Goal: Transaction & Acquisition: Purchase product/service

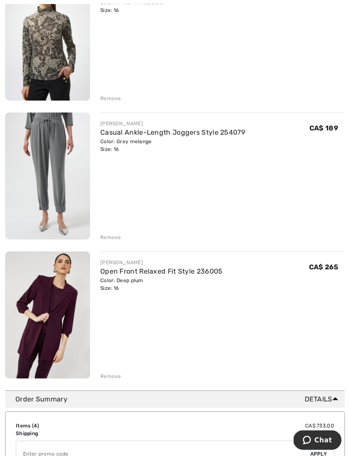
scroll to position [292, 0]
click at [119, 375] on div "Remove" at bounding box center [110, 377] width 21 height 8
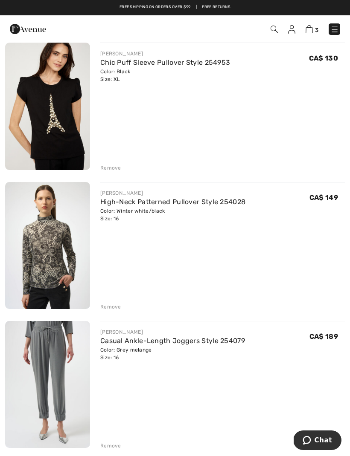
scroll to position [83, 0]
click at [110, 307] on div "Remove" at bounding box center [110, 308] width 21 height 8
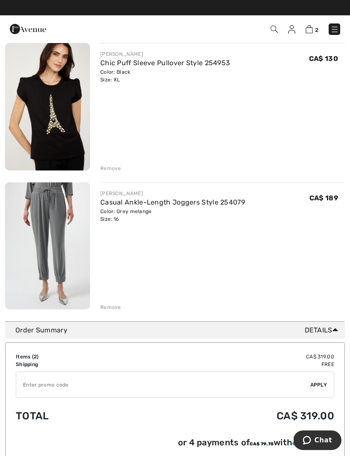
click at [275, 26] on img at bounding box center [273, 29] width 7 height 7
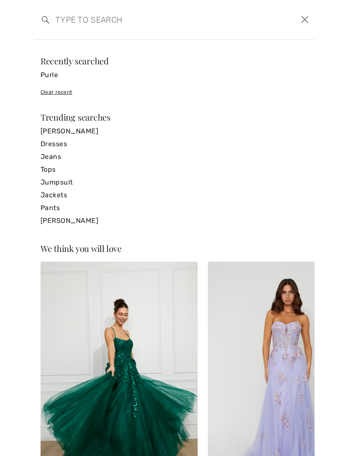
click at [70, 21] on input "search" at bounding box center [145, 20] width 192 height 26
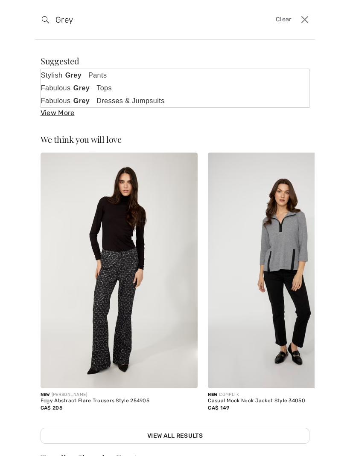
type input "Grey"
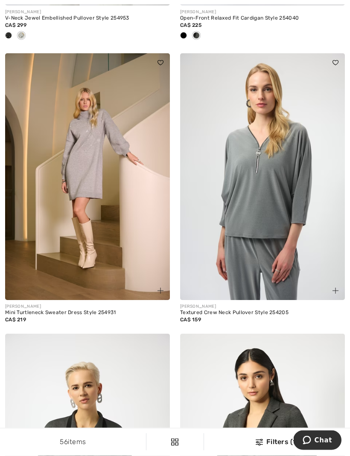
scroll to position [1216, 0]
click at [272, 226] on img at bounding box center [262, 176] width 165 height 247
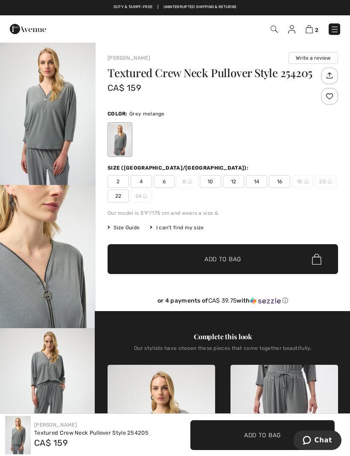
click at [280, 182] on span "16" at bounding box center [279, 181] width 21 height 13
click at [230, 264] on span "✔ Added to Bag Add to Bag" at bounding box center [222, 259] width 230 height 30
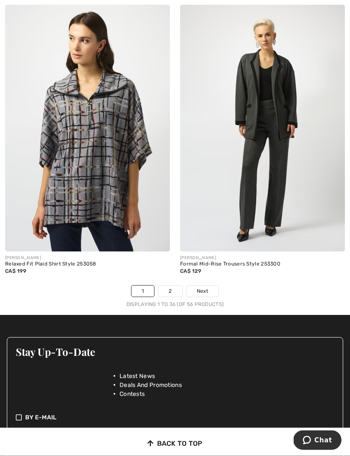
scroll to position [5278, 0]
click at [114, 221] on img at bounding box center [87, 128] width 165 height 247
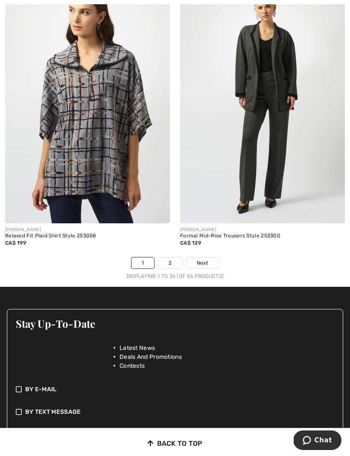
click at [179, 262] on link "2" at bounding box center [169, 263] width 23 height 11
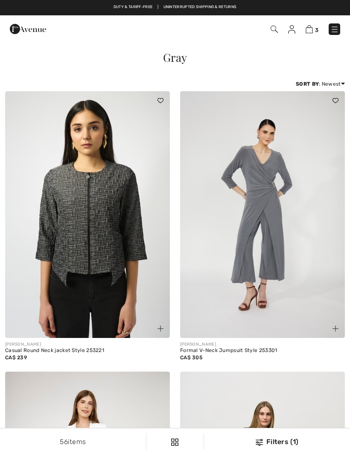
checkbox input "true"
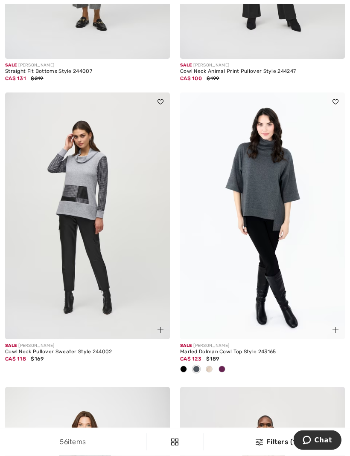
scroll to position [1121, 0]
click at [94, 219] on img at bounding box center [87, 215] width 165 height 247
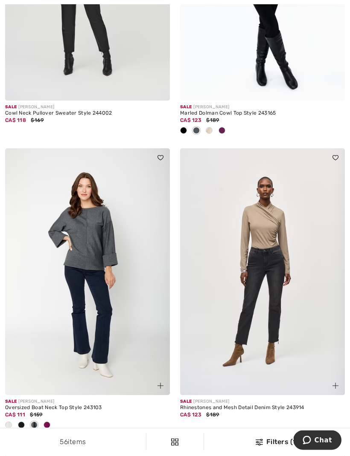
scroll to position [1359, 0]
click at [101, 261] on img at bounding box center [87, 271] width 165 height 247
click at [100, 238] on img at bounding box center [87, 271] width 165 height 247
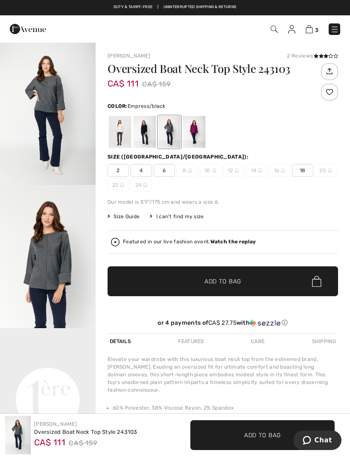
click at [200, 137] on div at bounding box center [194, 132] width 22 height 32
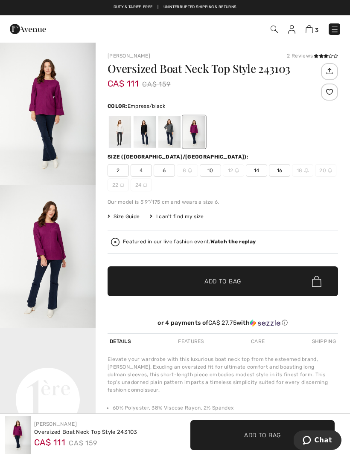
click at [280, 171] on span "16" at bounding box center [279, 170] width 21 height 13
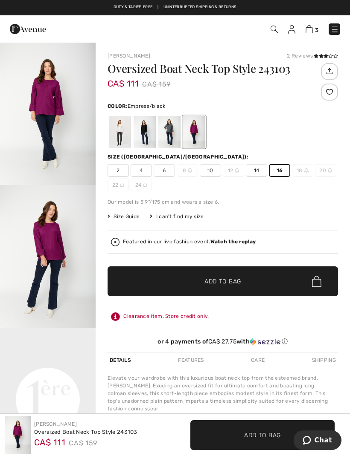
click at [217, 287] on span "✔ Added to Bag Add to Bag" at bounding box center [222, 281] width 230 height 30
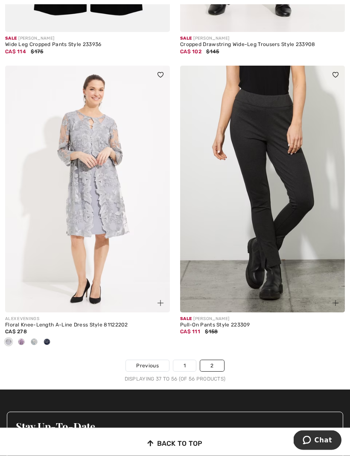
scroll to position [2665, 0]
click at [216, 362] on link "2" at bounding box center [211, 365] width 23 height 11
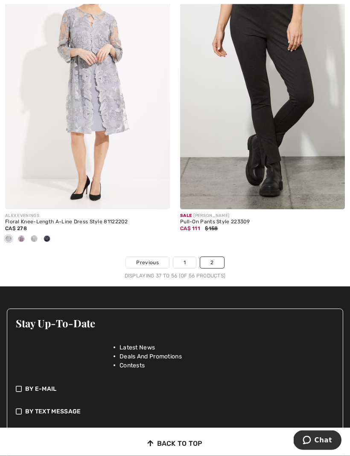
scroll to position [2936, 0]
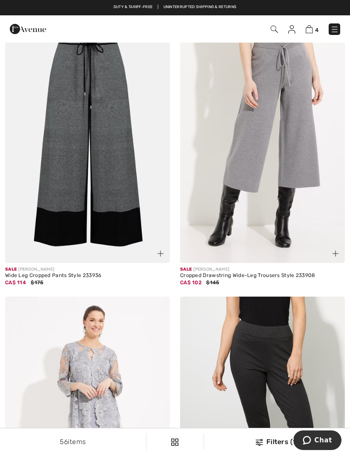
scroll to position [2421, 0]
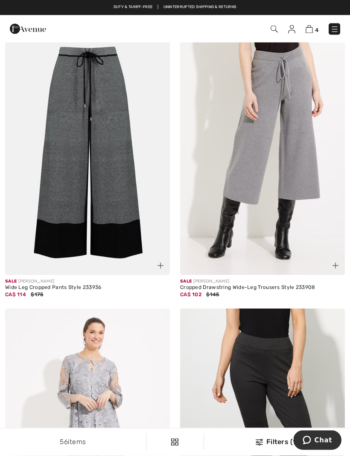
click at [311, 28] on img at bounding box center [308, 29] width 7 height 8
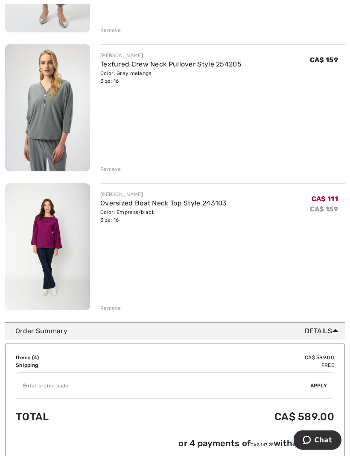
scroll to position [360, 0]
click at [117, 173] on div "[PERSON_NAME] Chic Puff Sleeve Pullover Style 254953 Color: Black Size: XL Fina…" at bounding box center [174, 39] width 339 height 546
click at [109, 169] on div "Remove" at bounding box center [110, 169] width 21 height 8
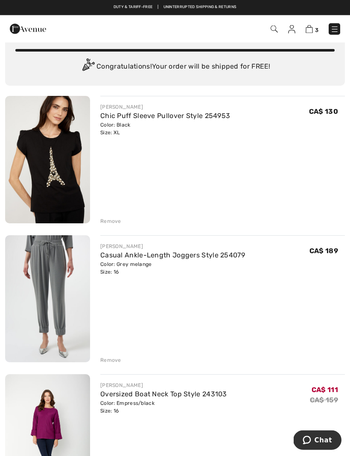
scroll to position [0, 0]
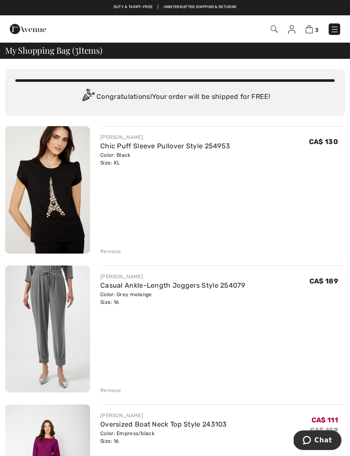
click at [271, 28] on img at bounding box center [273, 29] width 7 height 7
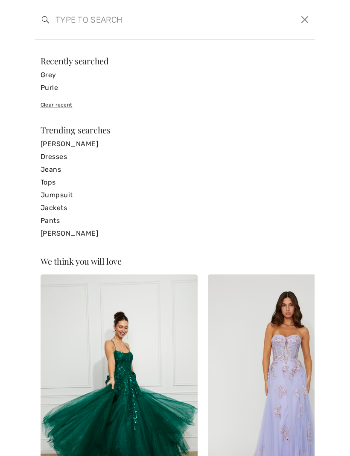
click at [70, 21] on input "search" at bounding box center [145, 20] width 192 height 26
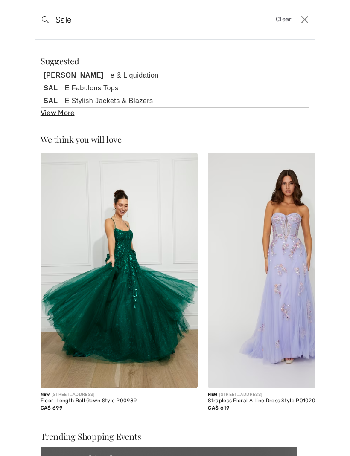
type input "Sale"
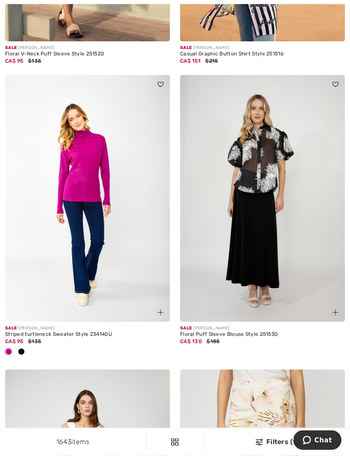
scroll to position [1158, 0]
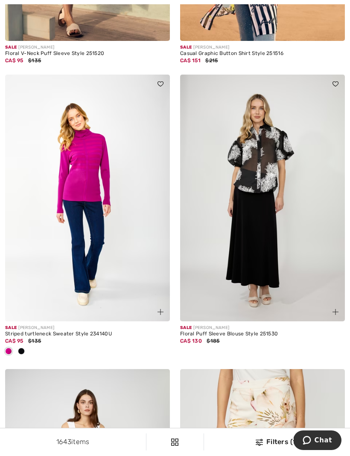
click at [95, 198] on img at bounding box center [87, 198] width 165 height 247
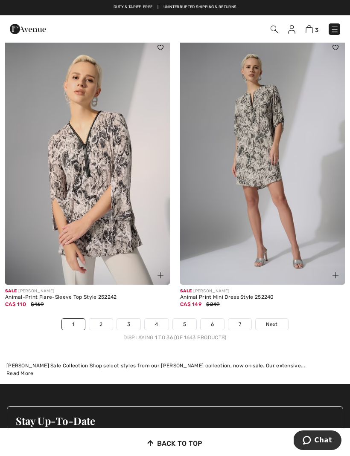
scroll to position [5208, 0]
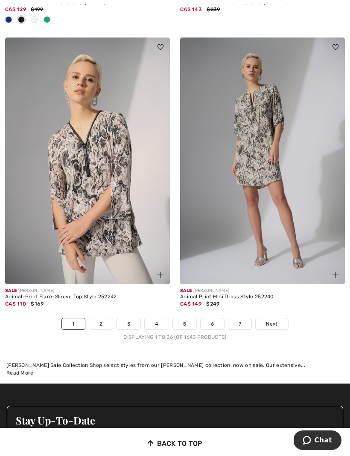
click at [95, 320] on link "2" at bounding box center [100, 324] width 23 height 11
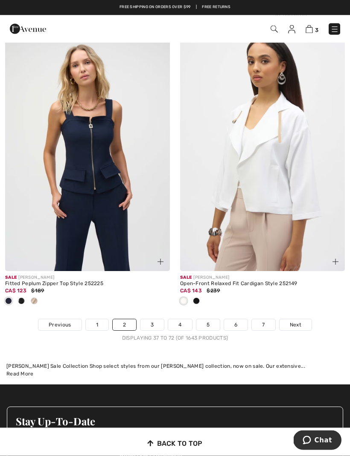
scroll to position [5299, 0]
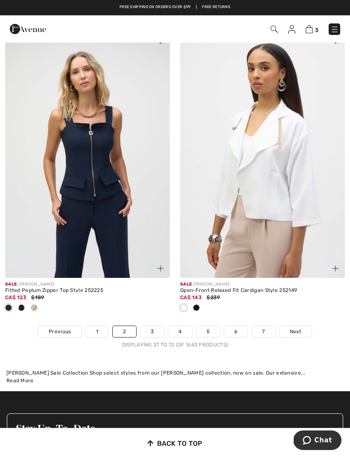
click at [155, 326] on link "3" at bounding box center [151, 331] width 23 height 11
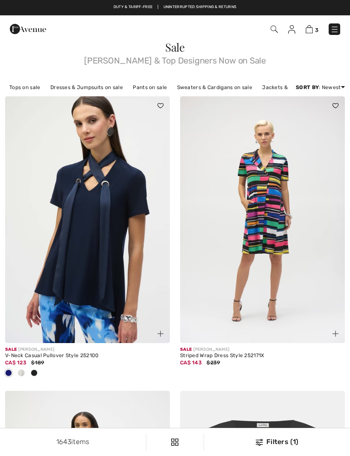
checkbox input "true"
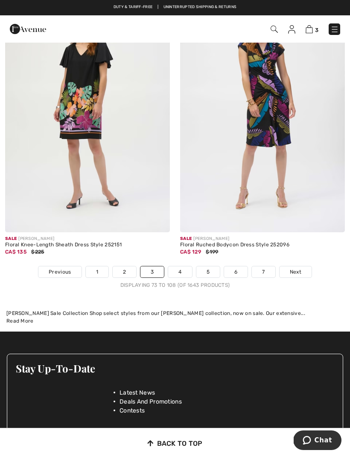
scroll to position [5329, 0]
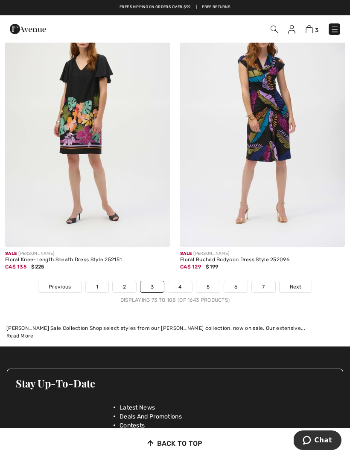
click at [186, 284] on link "4" at bounding box center [179, 286] width 23 height 11
click at [182, 281] on link "4" at bounding box center [179, 286] width 23 height 11
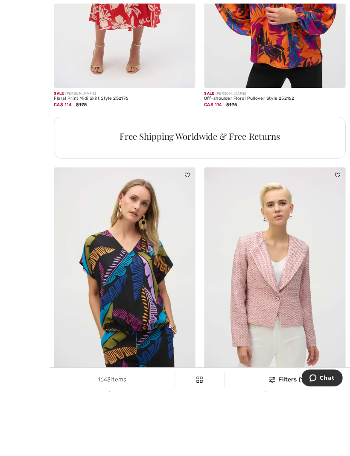
scroll to position [3718, 0]
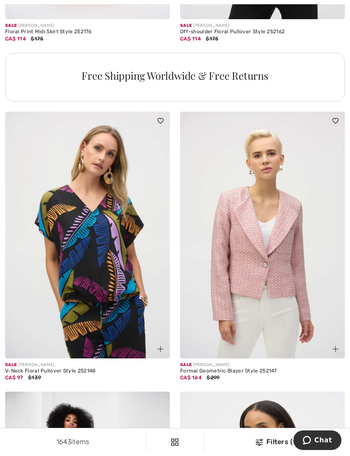
click at [269, 283] on img at bounding box center [262, 235] width 165 height 247
click at [273, 253] on img at bounding box center [262, 235] width 165 height 247
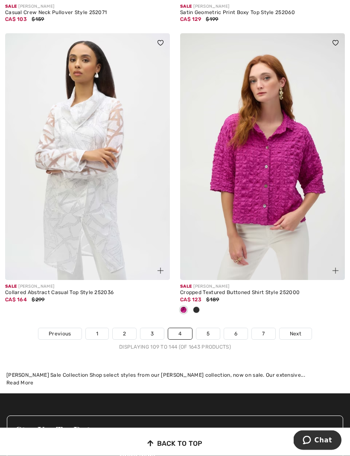
scroll to position [5198, 0]
click at [213, 330] on link "5" at bounding box center [207, 333] width 23 height 11
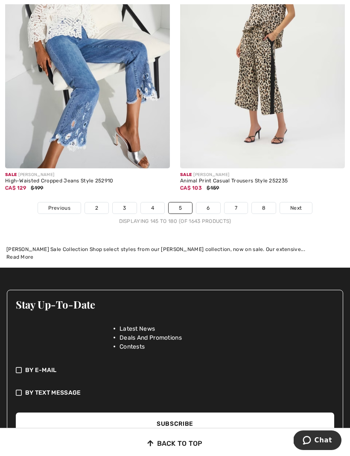
scroll to position [5306, 0]
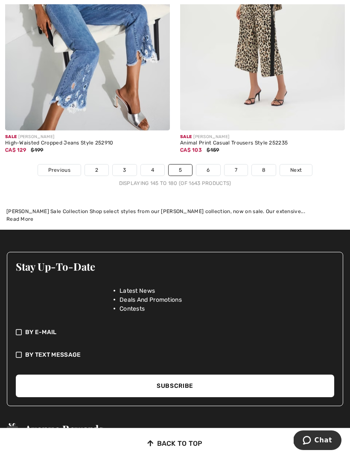
click at [212, 166] on link "6" at bounding box center [207, 170] width 23 height 11
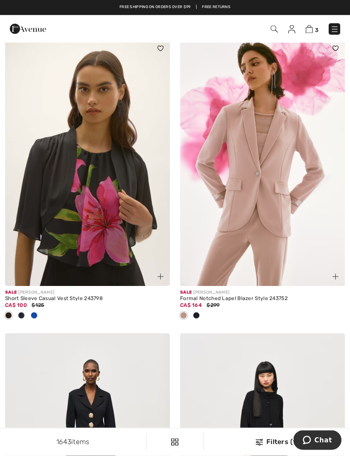
scroll to position [4884, 0]
click at [289, 213] on img at bounding box center [262, 162] width 165 height 247
click at [288, 207] on img at bounding box center [262, 162] width 165 height 247
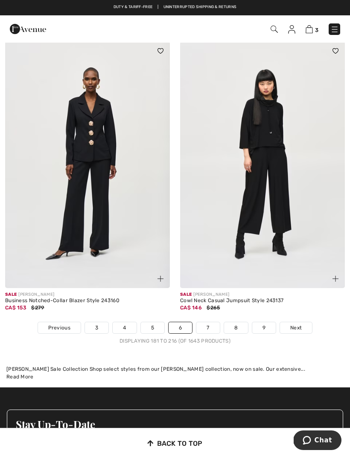
scroll to position [5175, 0]
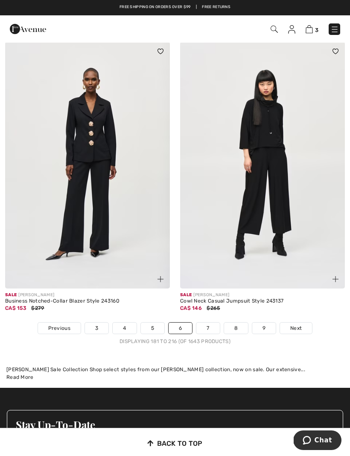
click at [210, 323] on link "7" at bounding box center [207, 328] width 23 height 11
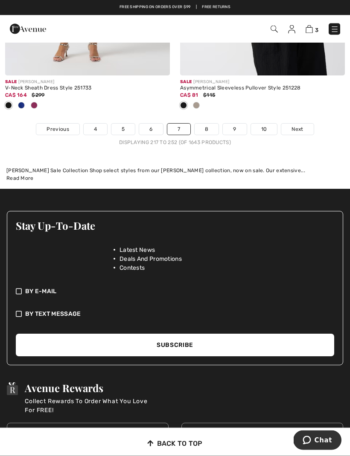
scroll to position [5383, 0]
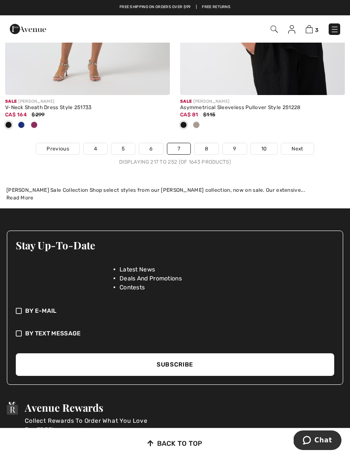
click at [214, 143] on link "8" at bounding box center [206, 148] width 24 height 11
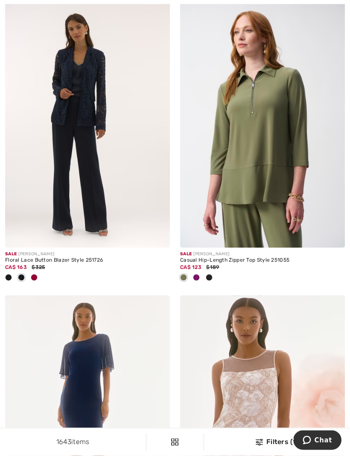
scroll to position [2382, 0]
click at [200, 277] on div at bounding box center [196, 278] width 13 height 14
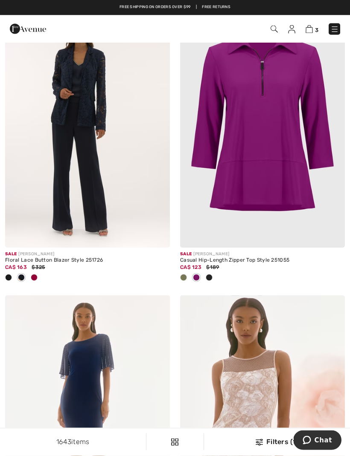
scroll to position [2381, 0]
click at [285, 203] on img at bounding box center [262, 124] width 165 height 247
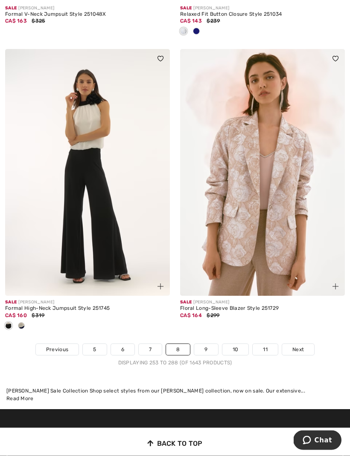
scroll to position [5338, 0]
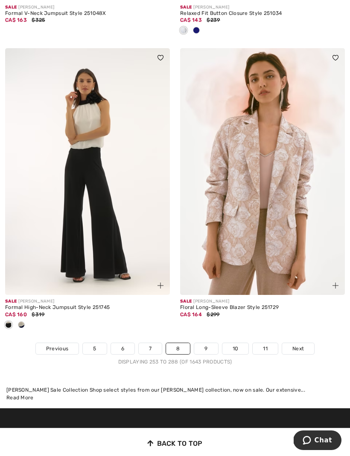
click at [212, 345] on link "9" at bounding box center [205, 348] width 23 height 11
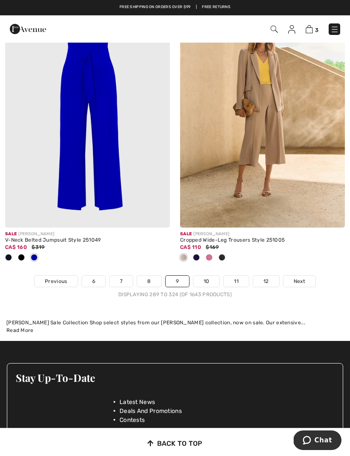
scroll to position [5405, 0]
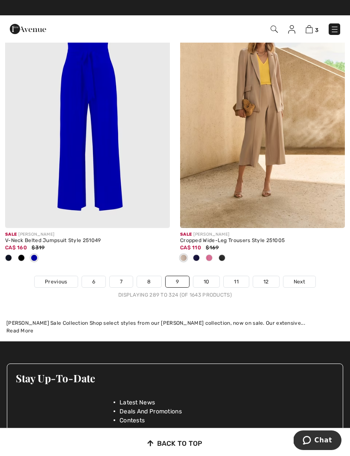
click at [213, 277] on link "10" at bounding box center [206, 281] width 26 height 11
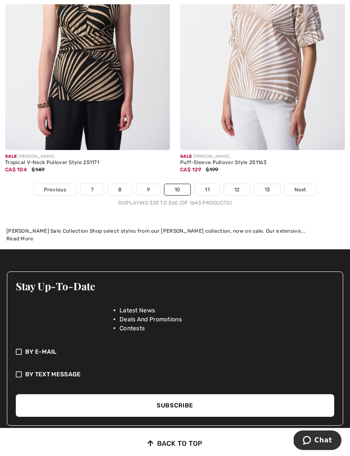
scroll to position [5323, 0]
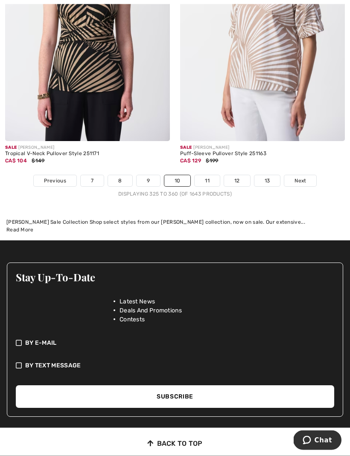
click at [208, 178] on link "11" at bounding box center [206, 181] width 25 height 11
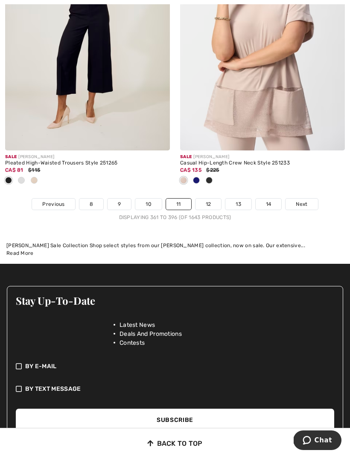
scroll to position [5342, 0]
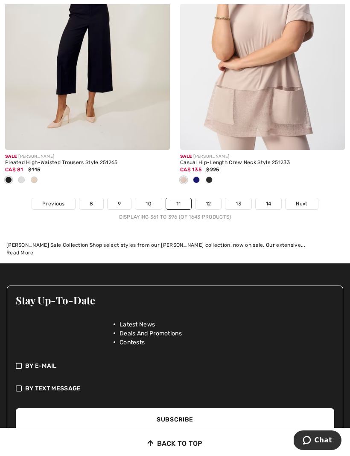
click at [208, 199] on link "12" at bounding box center [208, 203] width 26 height 11
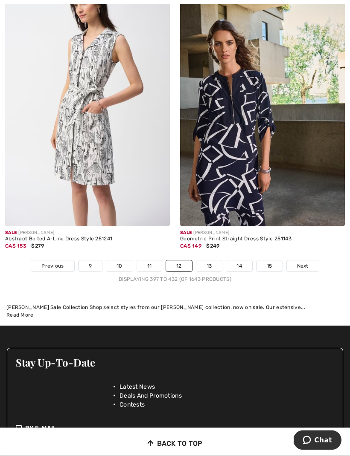
scroll to position [5364, 0]
click at [208, 262] on link "13" at bounding box center [209, 266] width 26 height 11
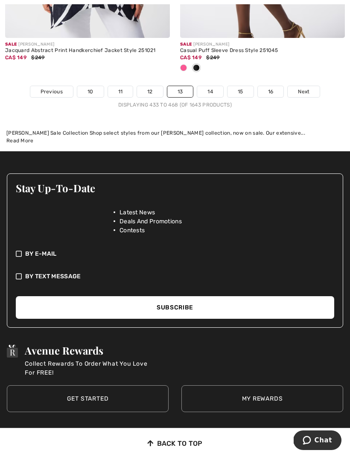
scroll to position [5505, 0]
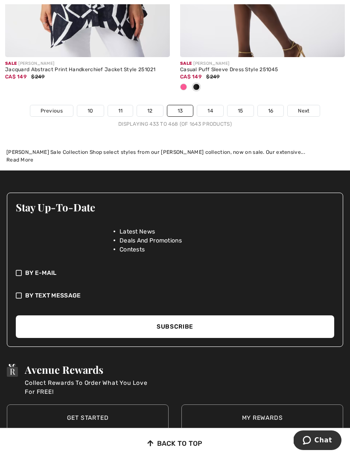
click at [213, 105] on link "14" at bounding box center [210, 110] width 26 height 11
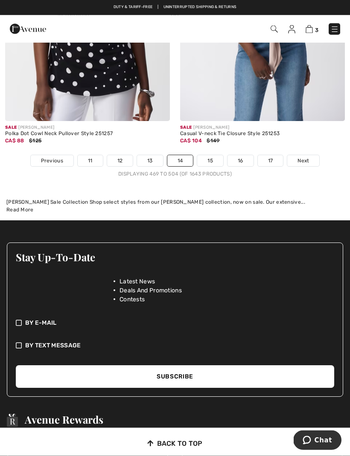
scroll to position [5327, 0]
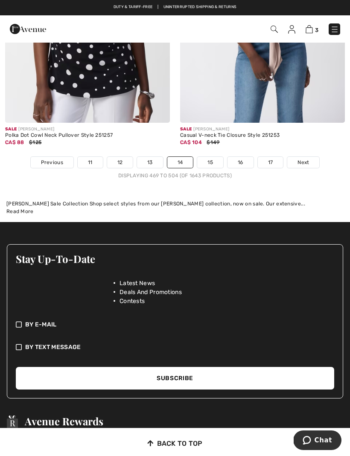
click at [214, 160] on link "15" at bounding box center [210, 162] width 26 height 11
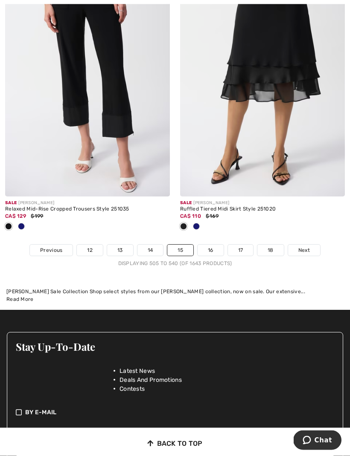
scroll to position [5225, 0]
click at [206, 248] on link "16" at bounding box center [210, 250] width 26 height 11
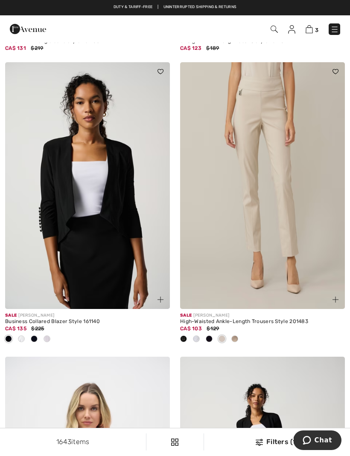
scroll to position [1156, 0]
click at [290, 212] on img at bounding box center [262, 186] width 165 height 247
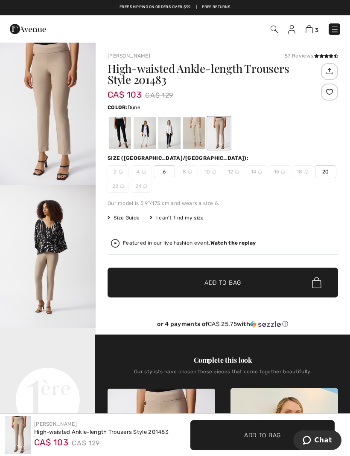
click at [193, 139] on div at bounding box center [194, 133] width 22 height 32
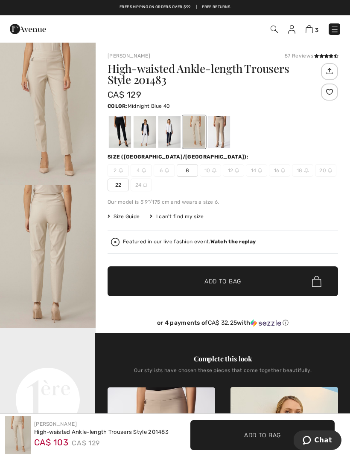
click at [173, 136] on div at bounding box center [169, 132] width 22 height 32
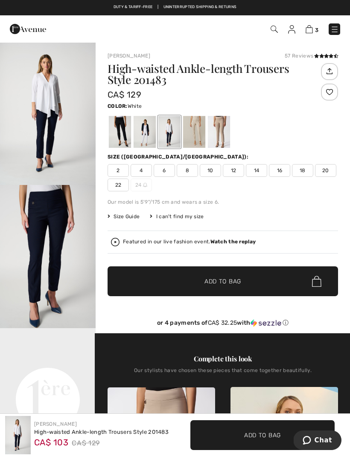
click at [151, 139] on div at bounding box center [144, 132] width 22 height 32
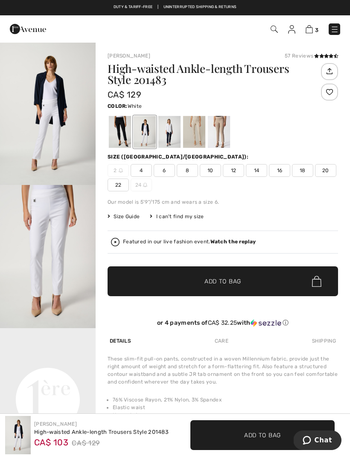
click at [122, 131] on div at bounding box center [120, 132] width 22 height 32
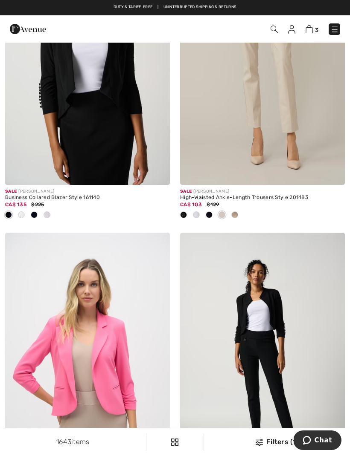
click at [326, 176] on div at bounding box center [330, 170] width 29 height 29
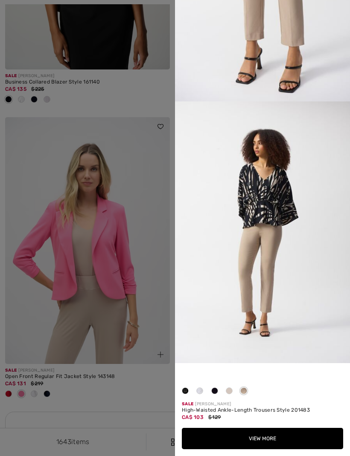
scroll to position [1406, 0]
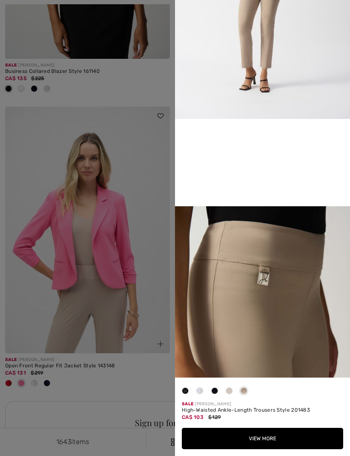
click at [137, 248] on div at bounding box center [175, 228] width 350 height 456
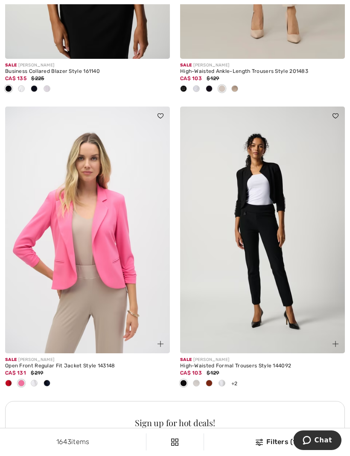
click at [134, 251] on div at bounding box center [175, 228] width 350 height 456
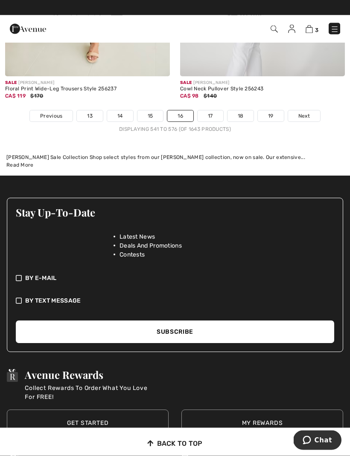
scroll to position [5444, 0]
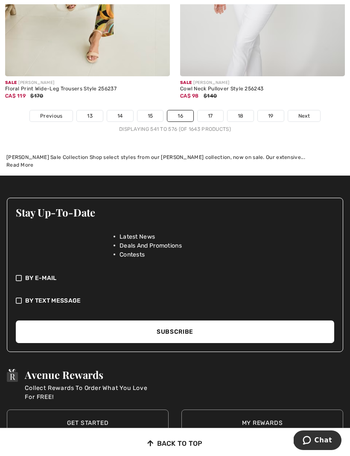
click at [208, 110] on link "17" at bounding box center [210, 115] width 26 height 11
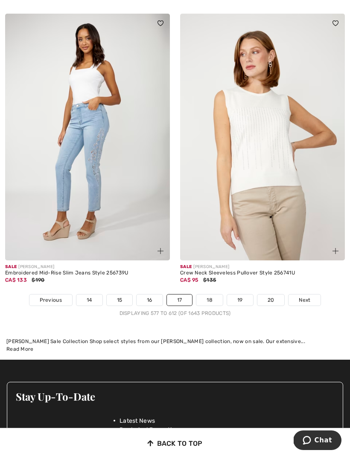
scroll to position [5161, 0]
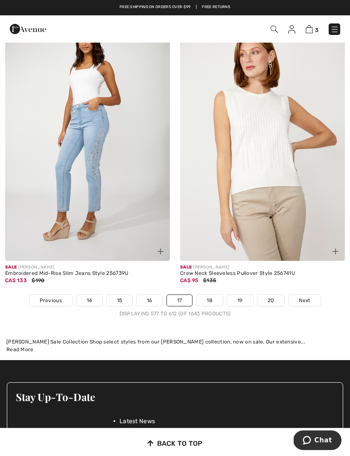
click at [211, 295] on link "18" at bounding box center [209, 300] width 26 height 11
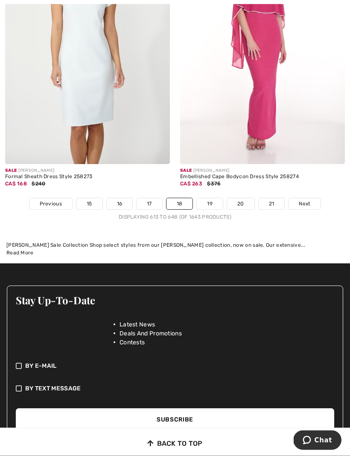
scroll to position [5258, 0]
click at [211, 199] on link "19" at bounding box center [210, 203] width 26 height 11
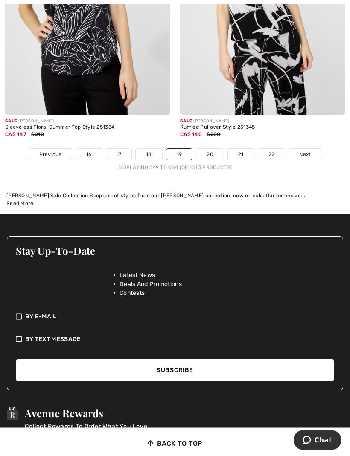
scroll to position [5335, 0]
click at [209, 153] on link "20" at bounding box center [209, 154] width 27 height 11
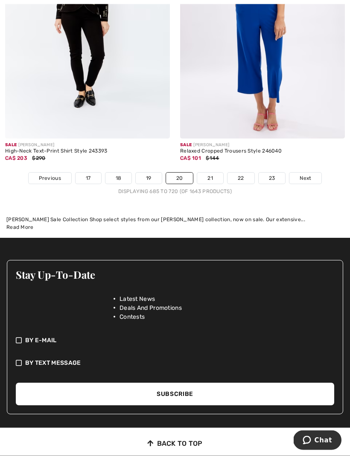
scroll to position [5297, 0]
click at [210, 173] on link "21" at bounding box center [210, 178] width 26 height 11
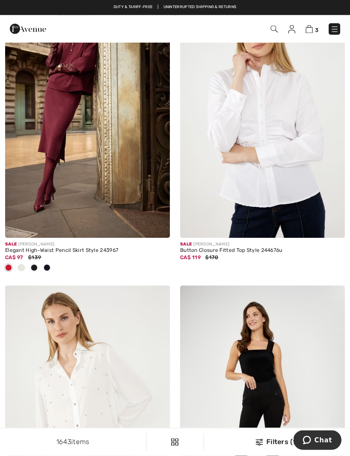
scroll to position [983, 0]
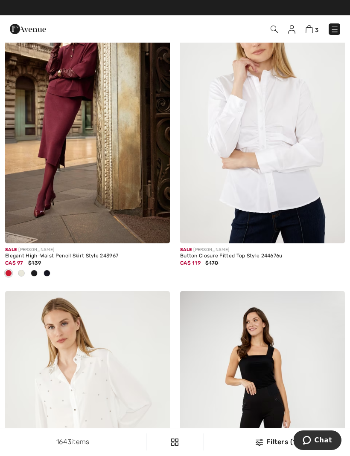
click at [69, 151] on img at bounding box center [87, 120] width 165 height 247
click at [69, 119] on img at bounding box center [87, 120] width 165 height 247
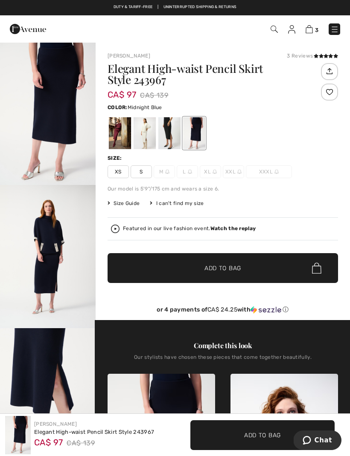
click at [120, 130] on div at bounding box center [120, 133] width 22 height 32
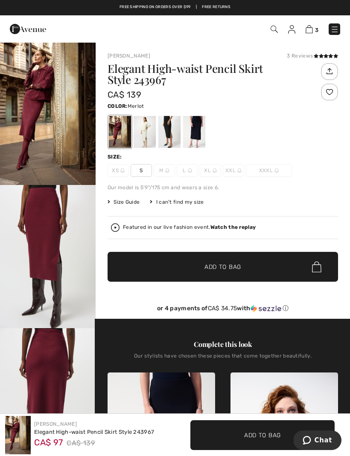
click at [206, 60] on div "Joseph Ribkoff 3 Reviews 3 Reviews Elegant High-waist Pencil Skirt Style 243967…" at bounding box center [222, 185] width 230 height 267
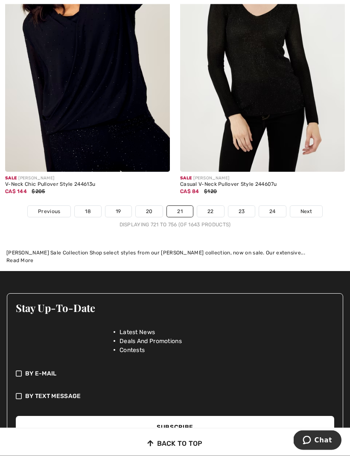
scroll to position [5329, 0]
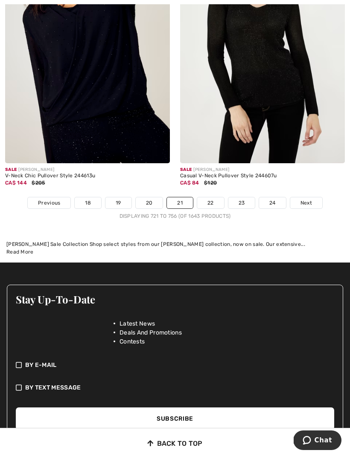
click at [209, 197] on link "22" at bounding box center [210, 202] width 27 height 11
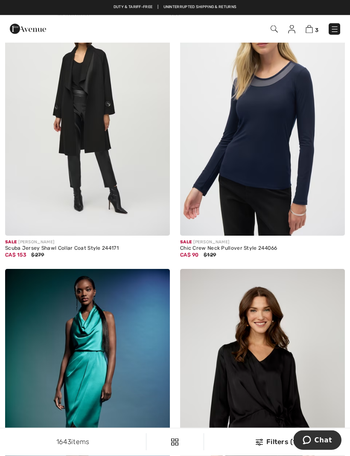
scroll to position [4878, 0]
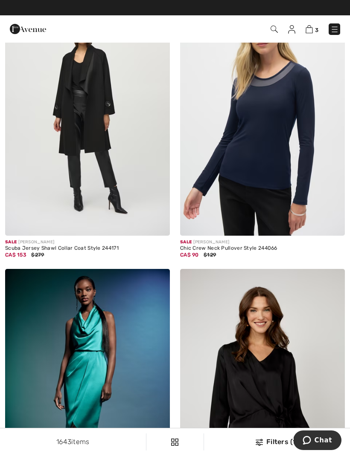
click at [281, 211] on img at bounding box center [262, 112] width 165 height 247
click at [283, 185] on img at bounding box center [262, 112] width 165 height 247
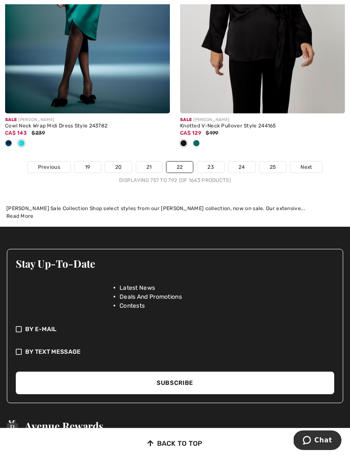
scroll to position [5282, 0]
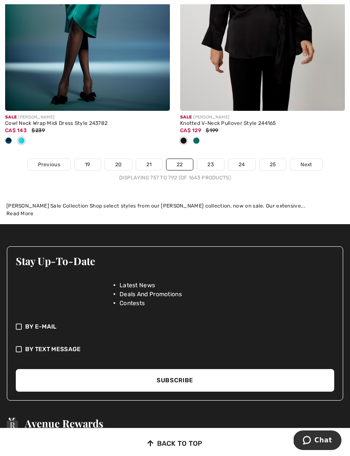
click at [213, 159] on link "23" at bounding box center [210, 164] width 27 height 11
click at [211, 159] on link "23" at bounding box center [210, 164] width 27 height 11
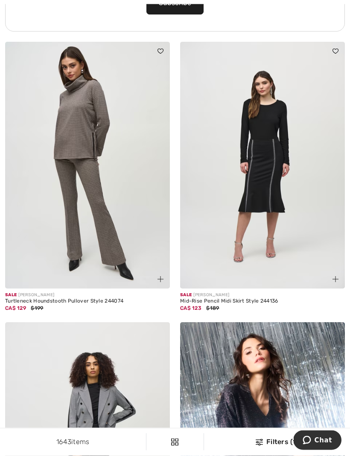
scroll to position [2004, 0]
click at [98, 191] on img at bounding box center [87, 165] width 165 height 247
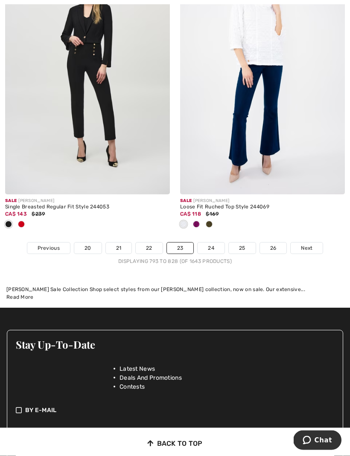
scroll to position [5333, 0]
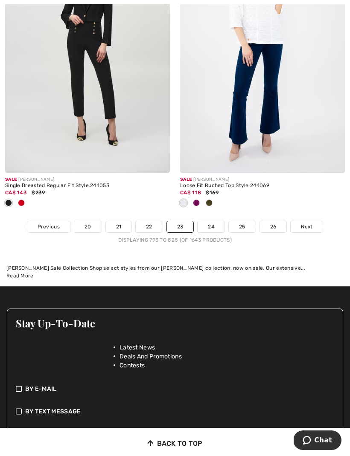
click at [209, 221] on link "24" at bounding box center [210, 226] width 27 height 11
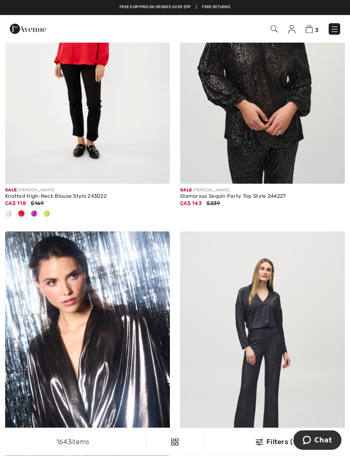
scroll to position [1029, 0]
click at [39, 211] on div at bounding box center [34, 214] width 13 height 14
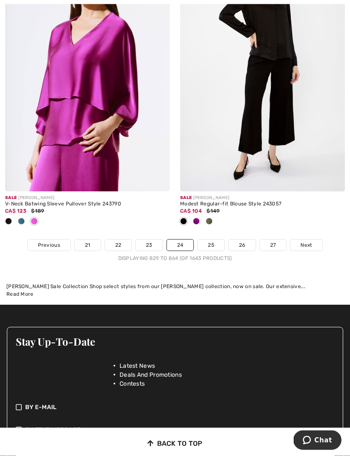
scroll to position [5287, 0]
click at [210, 240] on link "25" at bounding box center [210, 245] width 27 height 11
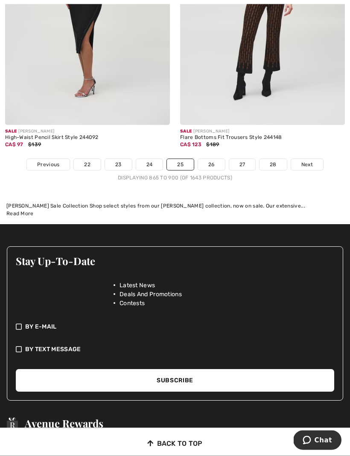
scroll to position [5466, 0]
click at [208, 160] on link "26" at bounding box center [211, 164] width 27 height 11
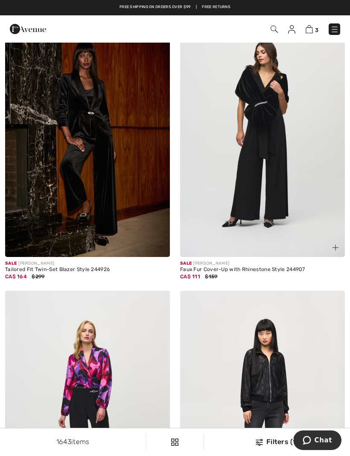
scroll to position [365, 0]
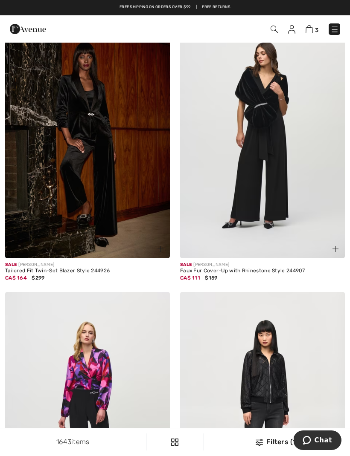
click at [101, 141] on img at bounding box center [87, 135] width 165 height 247
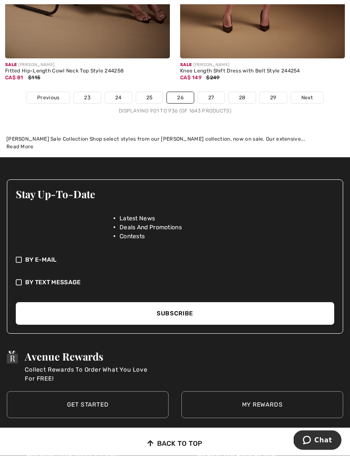
scroll to position [5346, 0]
click at [209, 92] on link "27" at bounding box center [211, 97] width 26 height 11
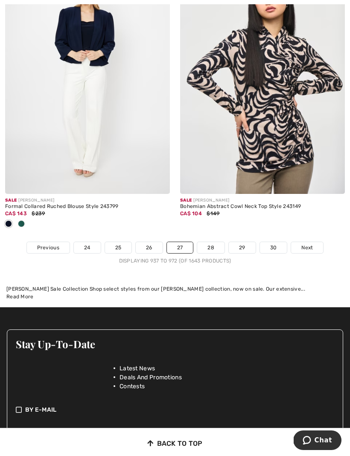
scroll to position [5291, 0]
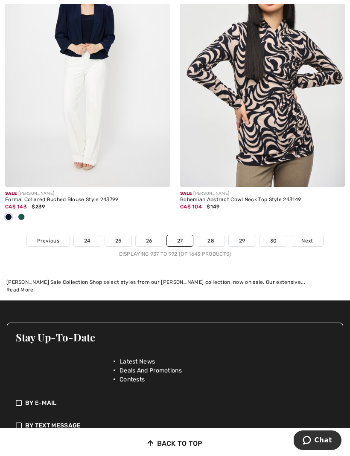
click at [213, 235] on link "28" at bounding box center [210, 240] width 27 height 11
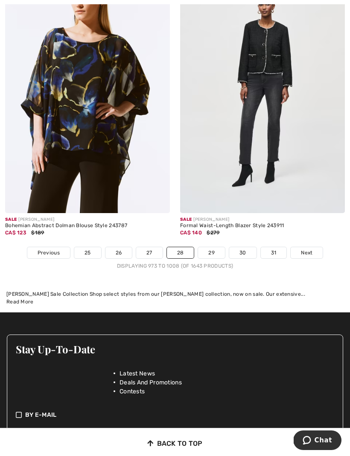
scroll to position [5268, 0]
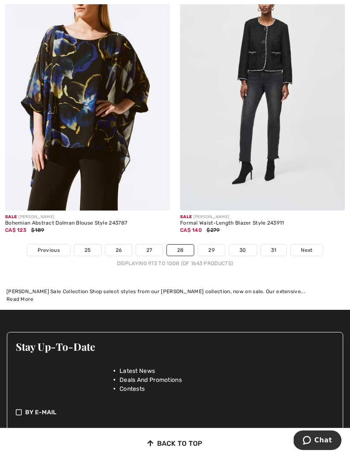
click at [211, 246] on link "29" at bounding box center [211, 250] width 27 height 11
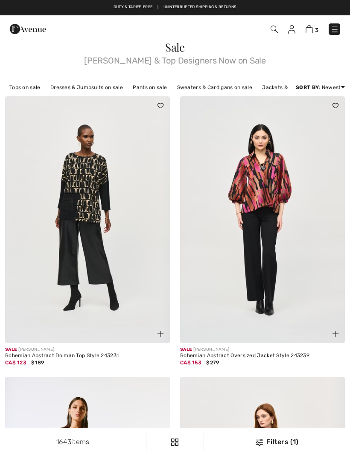
checkbox input "true"
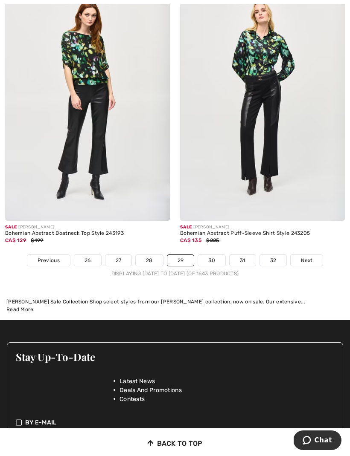
scroll to position [5247, 0]
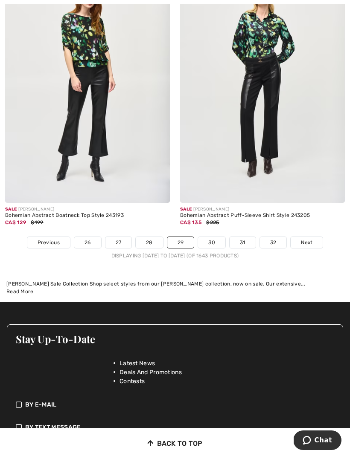
click at [211, 237] on link "30" at bounding box center [211, 242] width 27 height 11
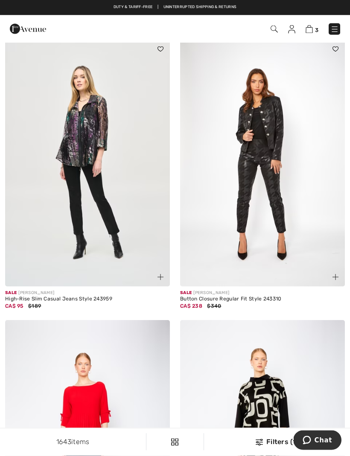
scroll to position [1978, 0]
click at [96, 156] on img at bounding box center [87, 163] width 165 height 247
click at [97, 157] on img at bounding box center [87, 163] width 165 height 247
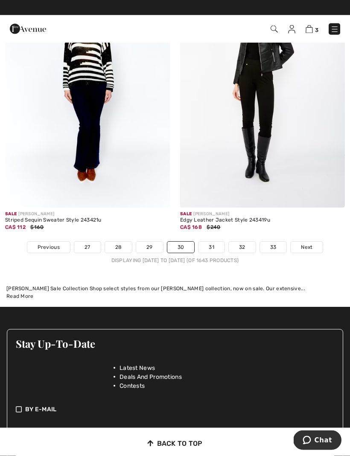
scroll to position [5200, 0]
click at [218, 242] on link "31" at bounding box center [211, 247] width 26 height 11
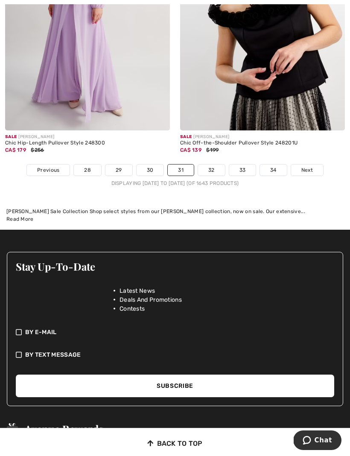
scroll to position [5281, 0]
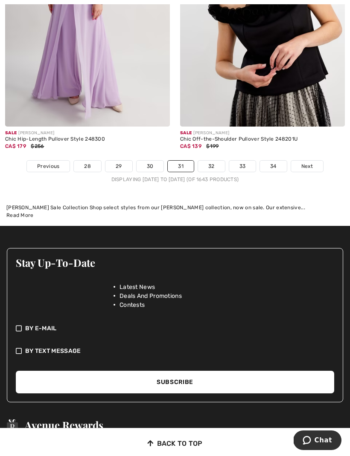
click at [211, 161] on link "32" at bounding box center [211, 166] width 27 height 11
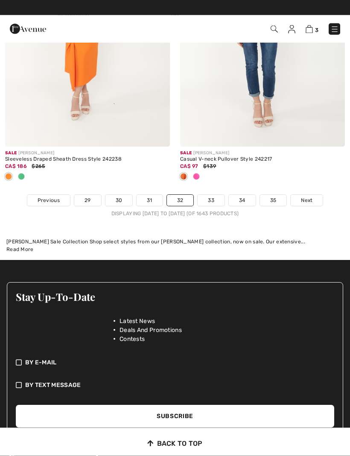
scroll to position [5402, 0]
click at [216, 197] on link "33" at bounding box center [210, 200] width 27 height 11
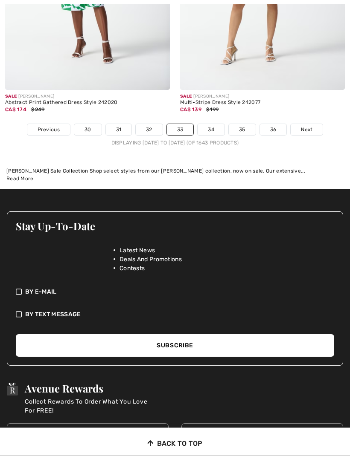
scroll to position [5492, 0]
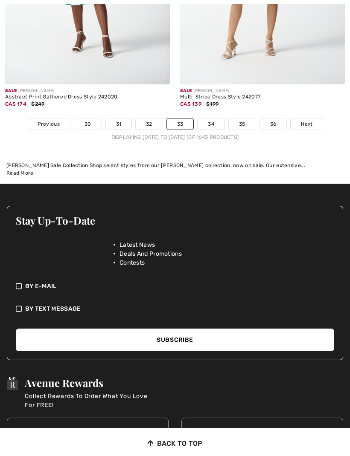
click at [208, 123] on link "34" at bounding box center [210, 124] width 27 height 11
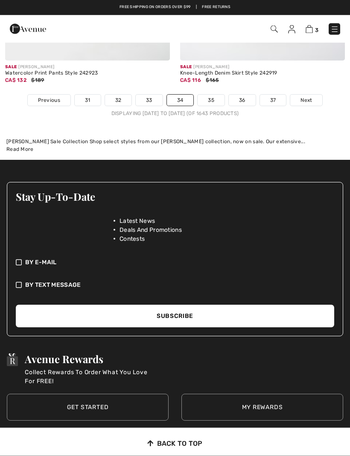
scroll to position [5375, 0]
click at [211, 95] on link "35" at bounding box center [210, 100] width 27 height 11
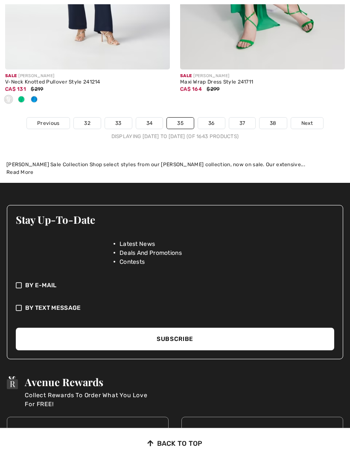
scroll to position [5501, 0]
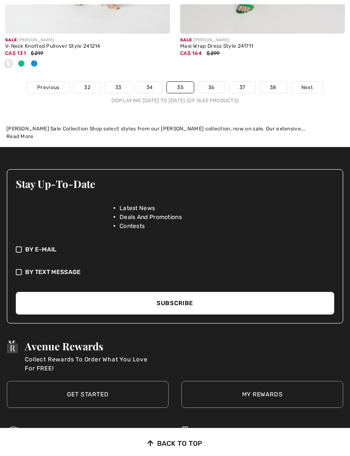
click at [214, 82] on link "36" at bounding box center [211, 87] width 27 height 11
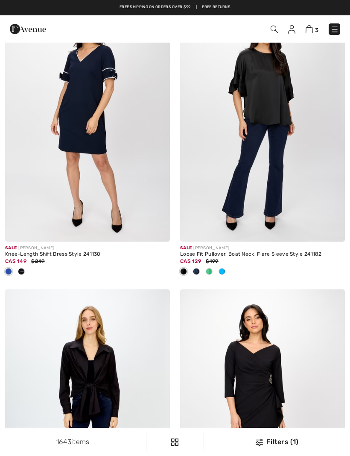
scroll to position [2091, 0]
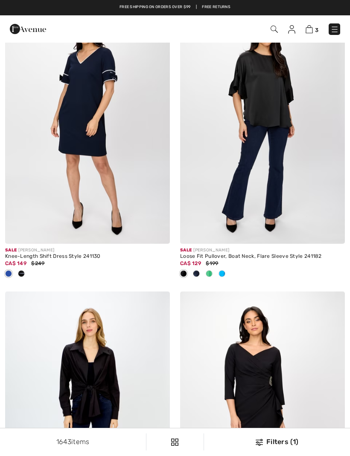
click at [199, 274] on span at bounding box center [196, 273] width 7 height 7
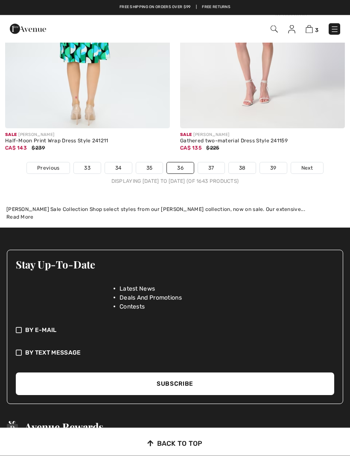
scroll to position [5447, 0]
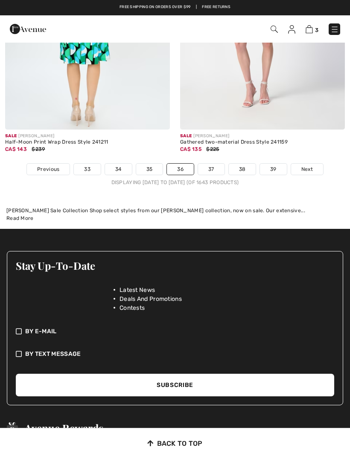
click at [216, 166] on link "37" at bounding box center [211, 169] width 26 height 11
click at [215, 166] on link "37" at bounding box center [211, 169] width 26 height 11
click at [212, 166] on link "37" at bounding box center [211, 169] width 26 height 11
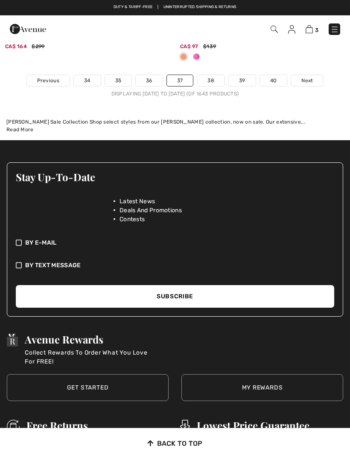
scroll to position [5473, 0]
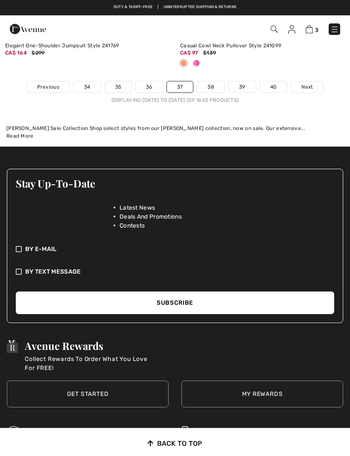
click at [210, 82] on link "38" at bounding box center [210, 86] width 27 height 11
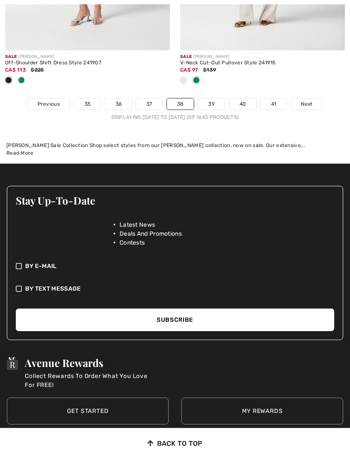
scroll to position [5426, 0]
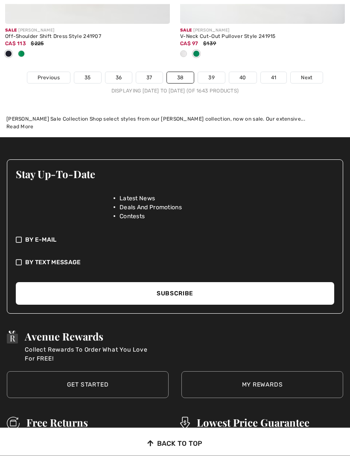
click at [209, 72] on link "39" at bounding box center [211, 77] width 27 height 11
click at [208, 72] on link "39" at bounding box center [211, 77] width 27 height 11
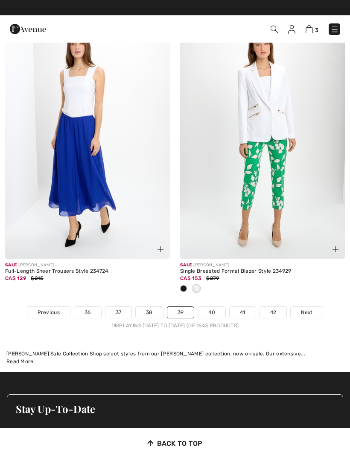
scroll to position [5149, 0]
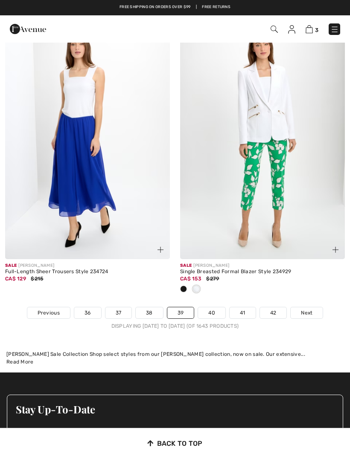
click at [216, 307] on link "40" at bounding box center [211, 312] width 27 height 11
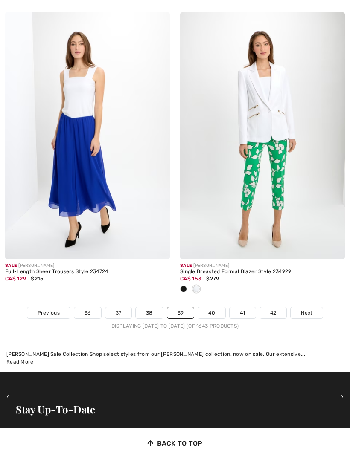
click at [219, 307] on link "40" at bounding box center [211, 312] width 27 height 11
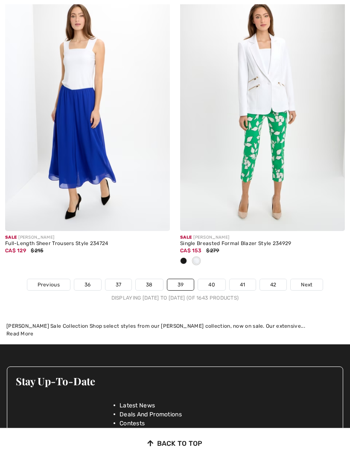
click at [220, 279] on link "40" at bounding box center [211, 284] width 27 height 11
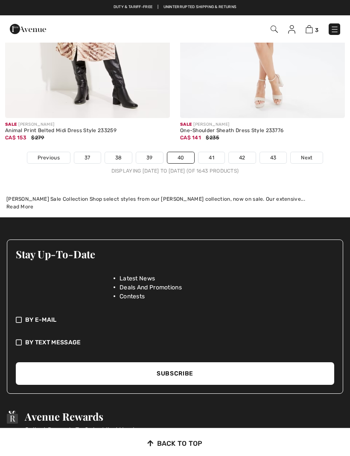
scroll to position [5393, 0]
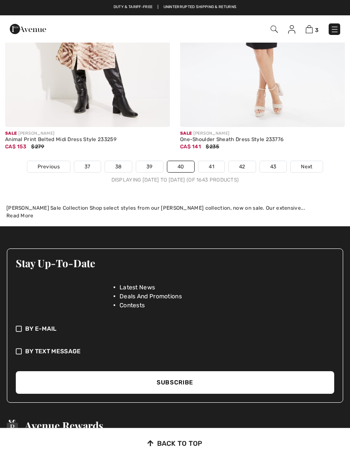
click at [212, 161] on link "41" at bounding box center [211, 166] width 26 height 11
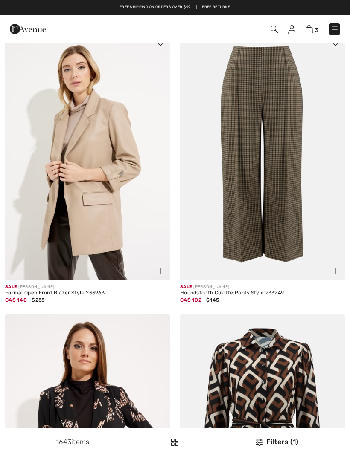
scroll to position [2011, 0]
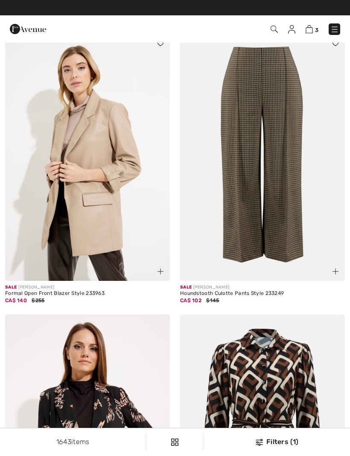
click at [110, 185] on img at bounding box center [87, 157] width 165 height 247
click at [110, 148] on img at bounding box center [87, 157] width 165 height 247
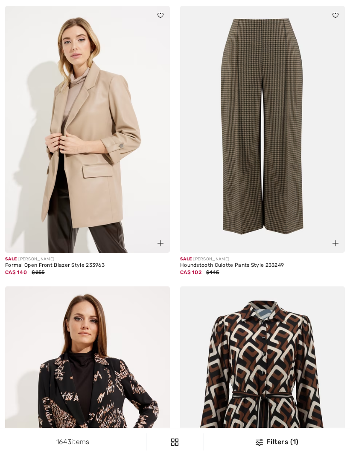
click at [115, 127] on img at bounding box center [87, 129] width 165 height 247
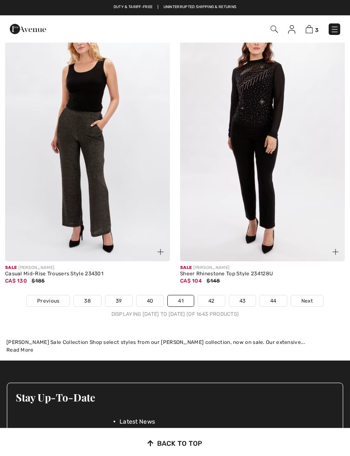
scroll to position [5185, 0]
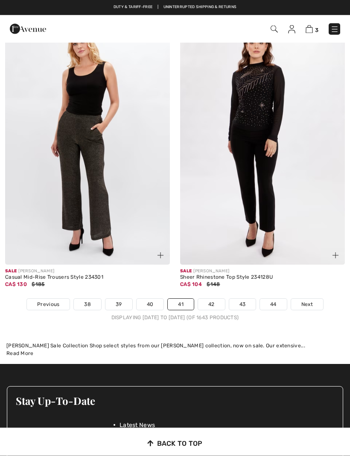
click at [213, 299] on link "42" at bounding box center [211, 304] width 27 height 11
click at [212, 299] on link "42" at bounding box center [211, 304] width 27 height 11
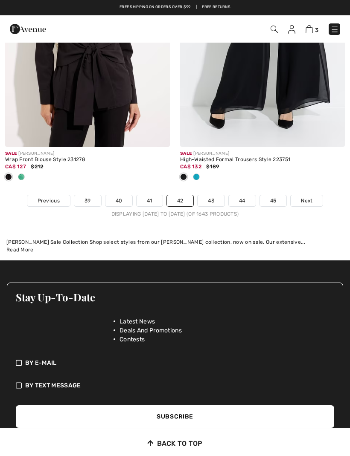
scroll to position [5358, 0]
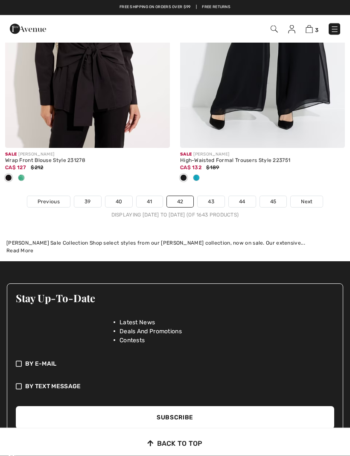
click at [214, 198] on link "43" at bounding box center [210, 202] width 27 height 11
click at [211, 197] on link "43" at bounding box center [210, 202] width 27 height 11
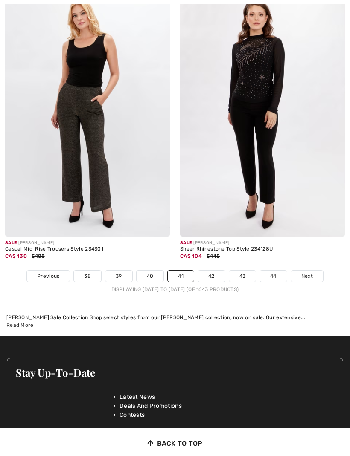
click at [214, 271] on link "42" at bounding box center [211, 276] width 27 height 11
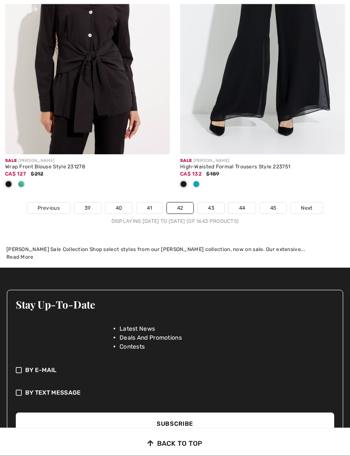
scroll to position [5359, 0]
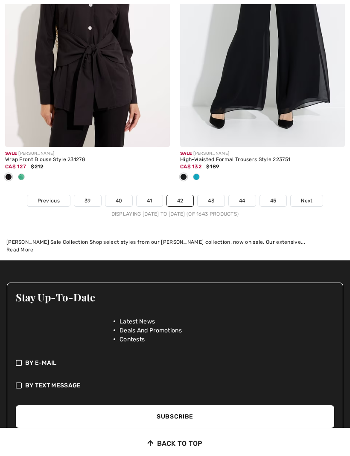
click at [214, 195] on link "43" at bounding box center [210, 200] width 27 height 11
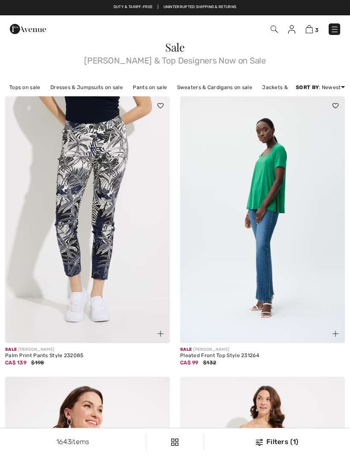
checkbox input "true"
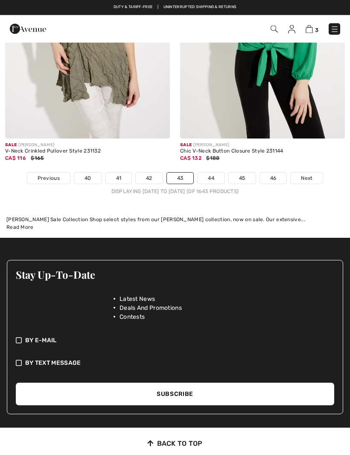
scroll to position [5311, 0]
click at [214, 177] on link "44" at bounding box center [210, 178] width 27 height 11
click at [216, 173] on link "44" at bounding box center [210, 178] width 27 height 11
click at [212, 175] on link "44" at bounding box center [210, 178] width 27 height 11
click at [211, 174] on link "44" at bounding box center [210, 178] width 27 height 11
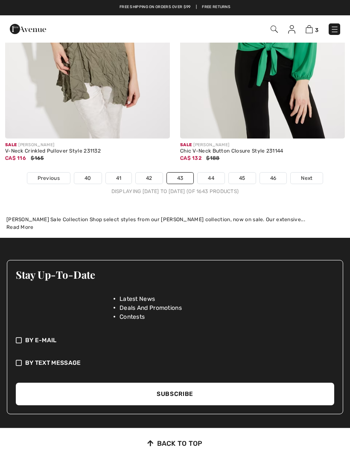
click at [217, 173] on link "44" at bounding box center [210, 178] width 27 height 11
click at [213, 174] on link "44" at bounding box center [210, 178] width 27 height 11
click at [214, 175] on link "44" at bounding box center [210, 178] width 27 height 11
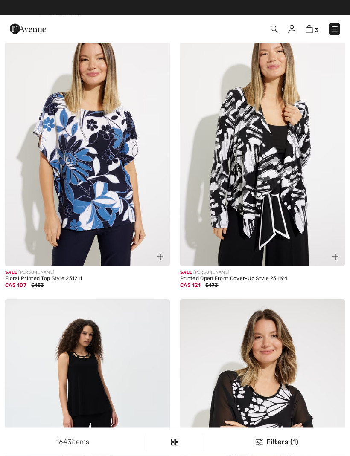
scroll to position [3754, 0]
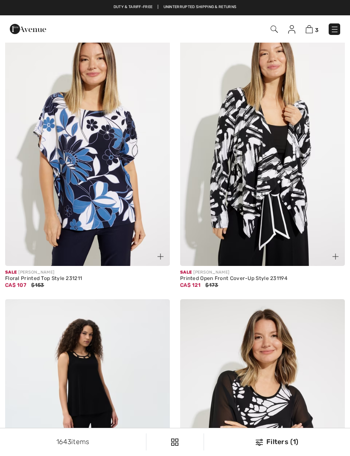
click at [307, 29] on img at bounding box center [308, 29] width 7 height 8
click at [312, 29] on img at bounding box center [308, 29] width 7 height 8
